Goal: Transaction & Acquisition: Purchase product/service

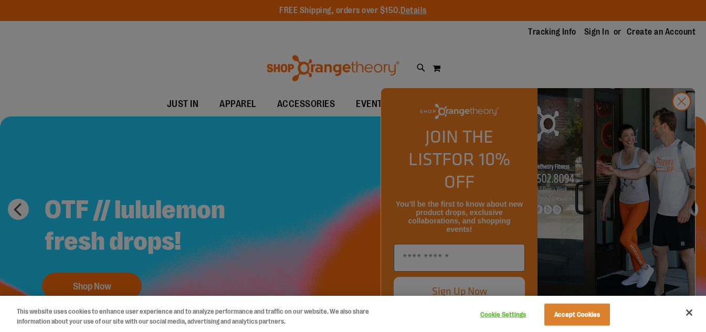
click at [686, 130] on div at bounding box center [353, 166] width 706 height 332
click at [680, 127] on div at bounding box center [353, 166] width 706 height 332
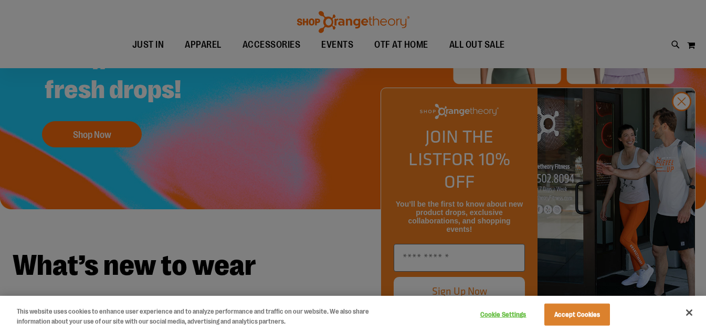
scroll to position [157, 0]
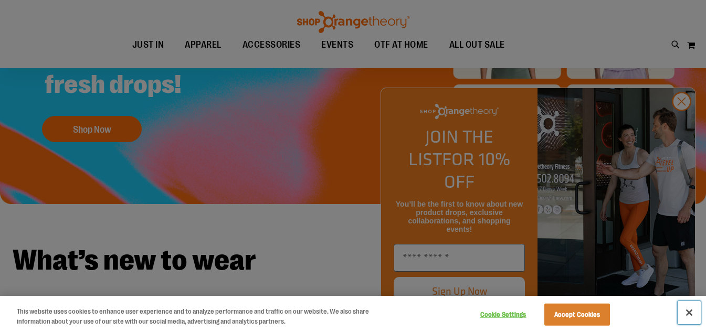
click at [686, 314] on button "Close" at bounding box center [688, 312] width 23 height 23
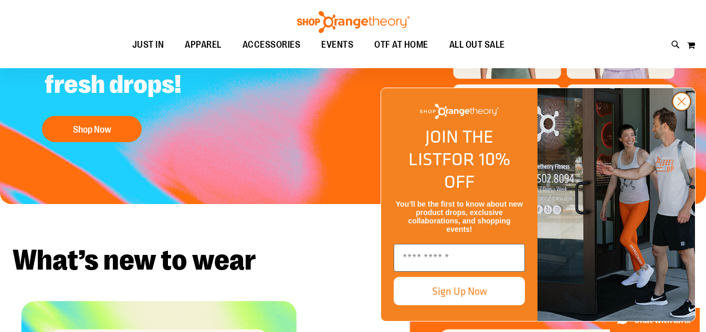
click at [674, 110] on circle "Close dialog" at bounding box center [681, 101] width 17 height 17
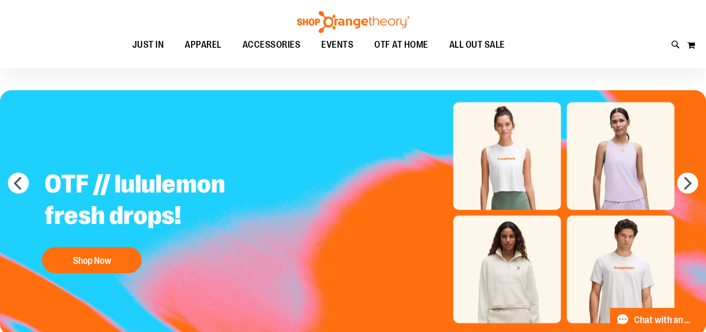
scroll to position [52, 0]
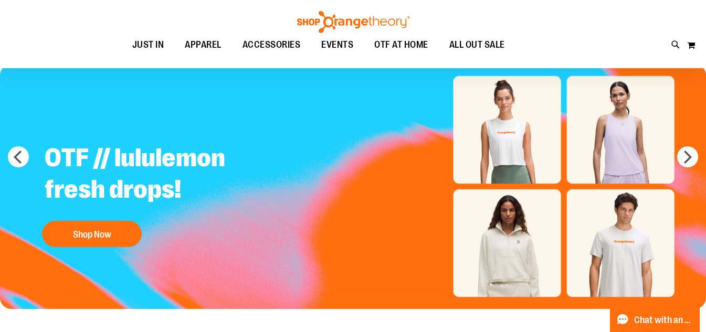
click at [679, 164] on img "Slide 1 of 5" at bounding box center [353, 186] width 706 height 245
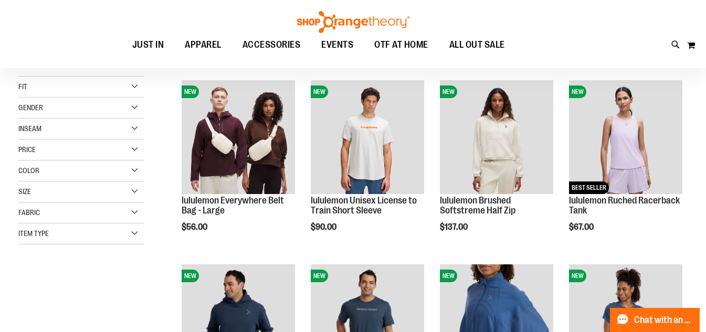
scroll to position [157, 0]
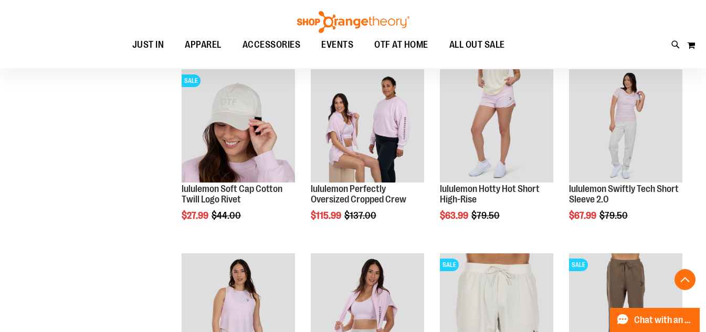
scroll to position [944, 0]
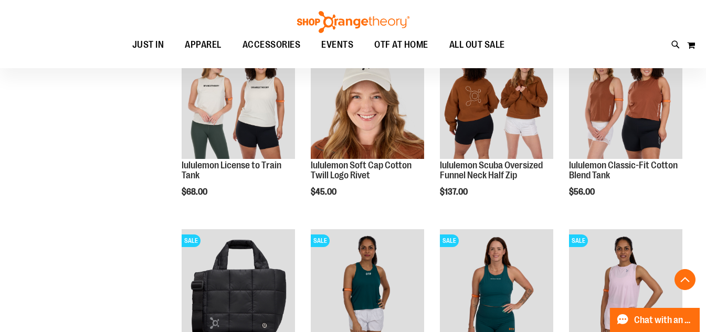
scroll to position [1521, 0]
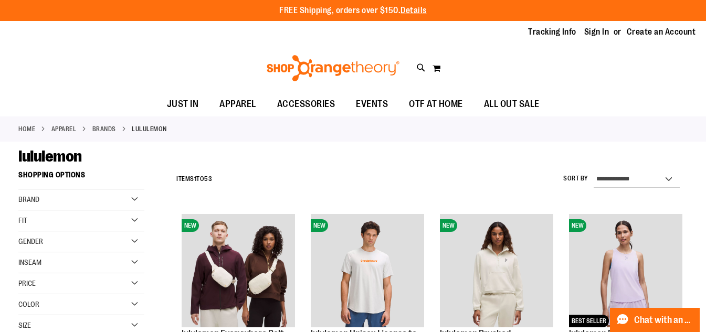
click at [34, 127] on link "Home" at bounding box center [26, 128] width 17 height 9
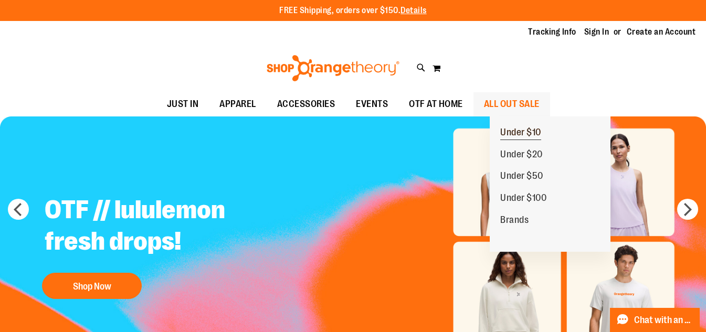
click at [530, 131] on span "Under $10" at bounding box center [520, 133] width 41 height 13
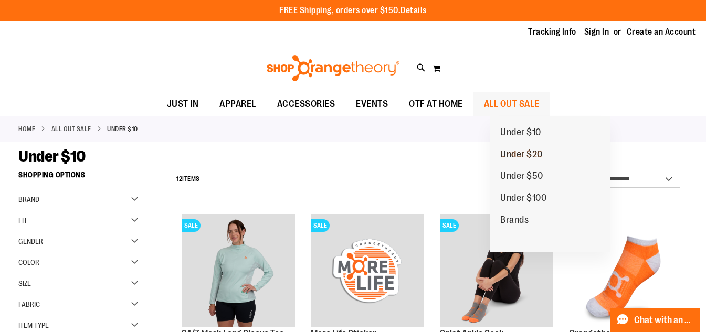
click at [524, 158] on span "Under $20" at bounding box center [521, 155] width 42 height 13
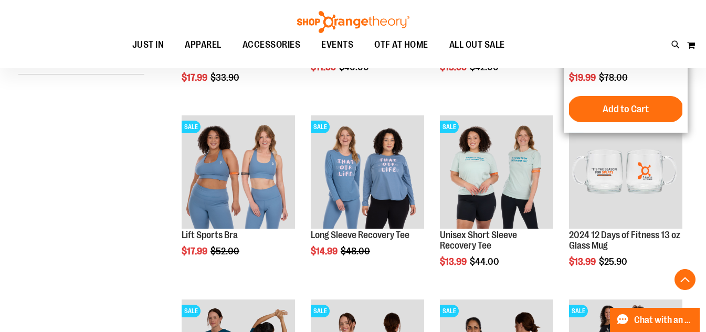
scroll to position [314, 0]
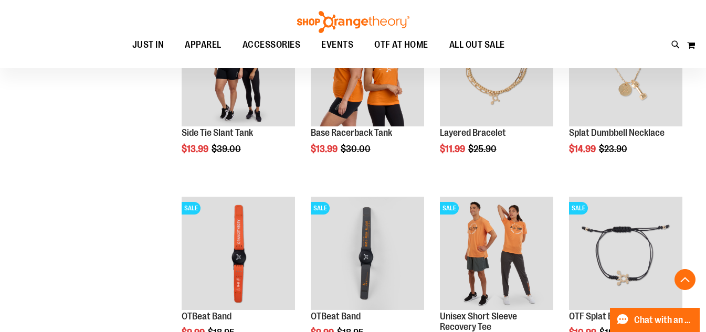
scroll to position [734, 0]
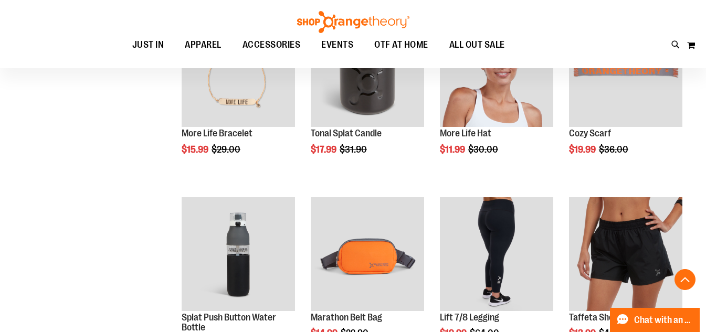
scroll to position [1311, 0]
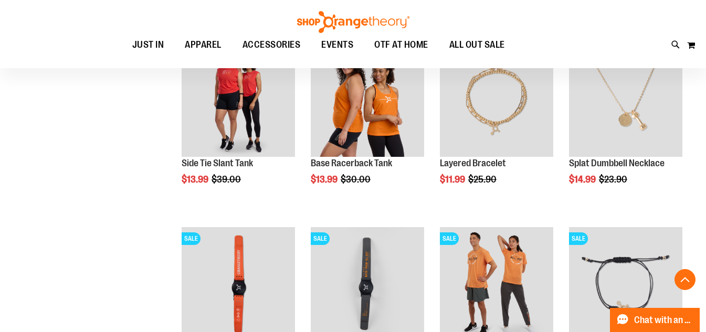
scroll to position [681, 0]
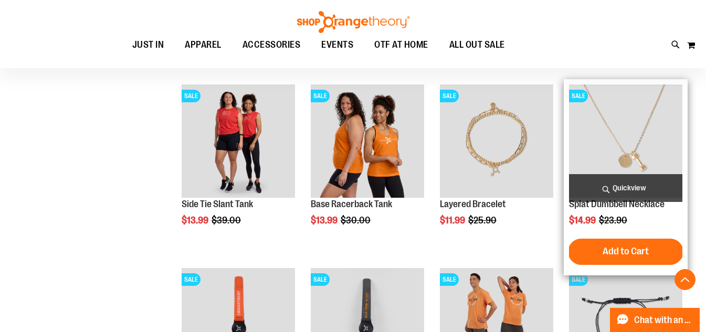
click at [613, 170] on img "product" at bounding box center [625, 140] width 113 height 113
click at [617, 150] on img "product" at bounding box center [625, 140] width 113 height 113
